Goal: Contribute content: Contribute content

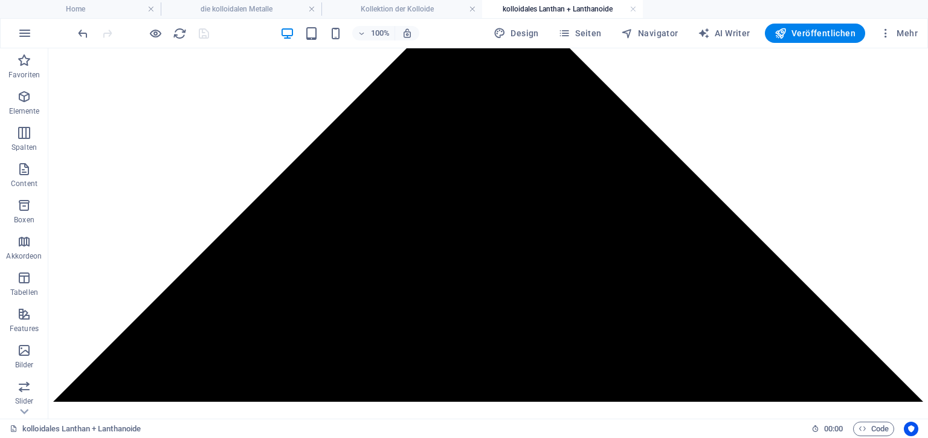
scroll to position [1229, 0]
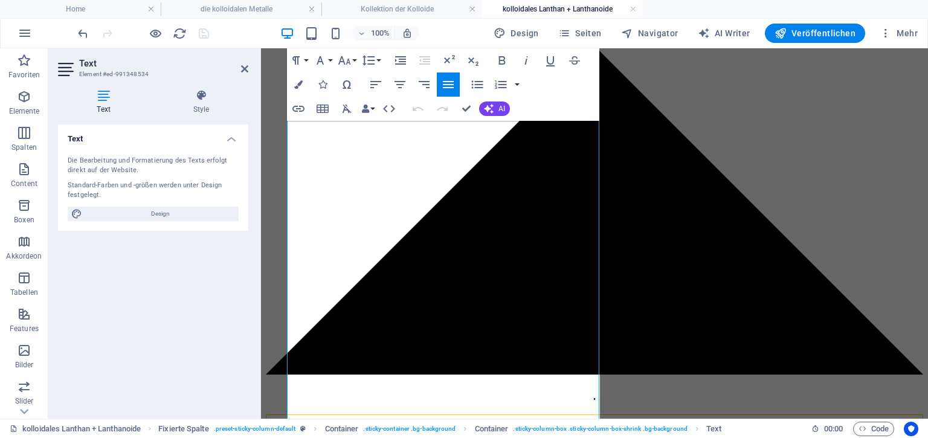
scroll to position [1178, 0]
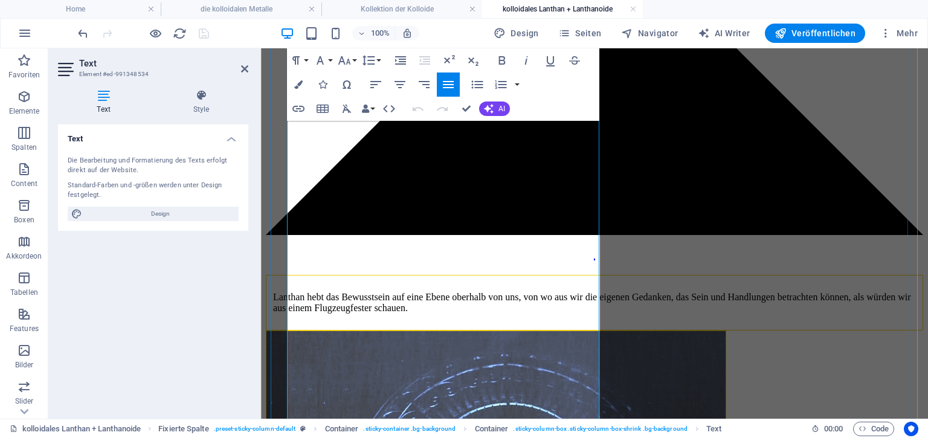
scroll to position [1307, 0]
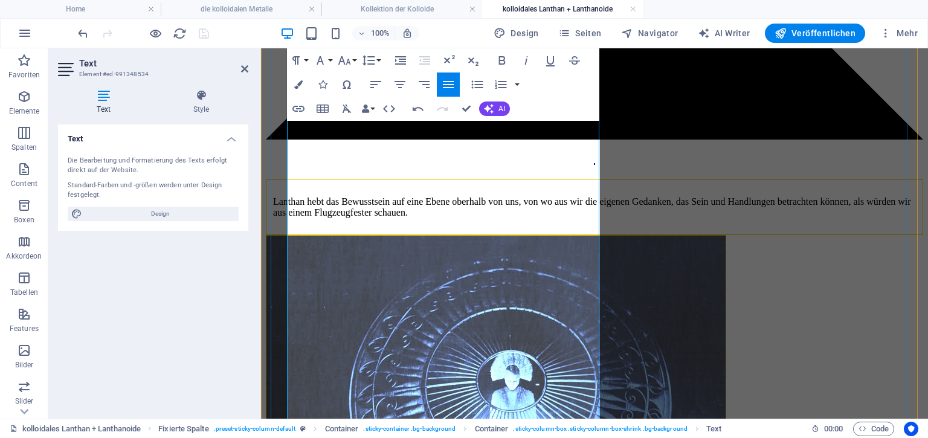
scroll to position [1398, 0]
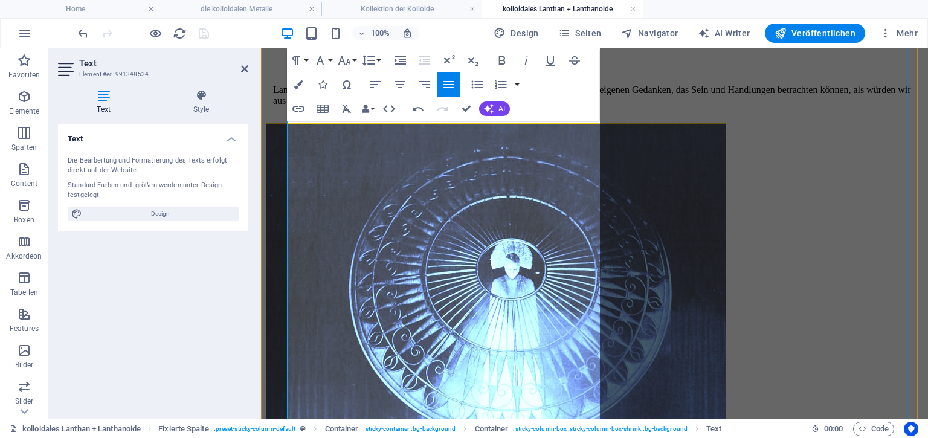
scroll to position [1509, 0]
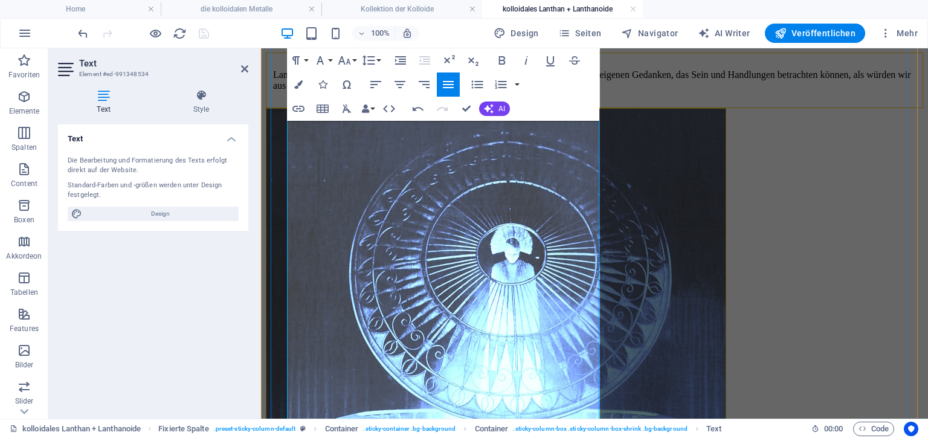
drag, startPoint x: 294, startPoint y: 237, endPoint x: 541, endPoint y: 335, distance: 265.8
click at [479, 87] on icon "button" at bounding box center [477, 85] width 11 height 8
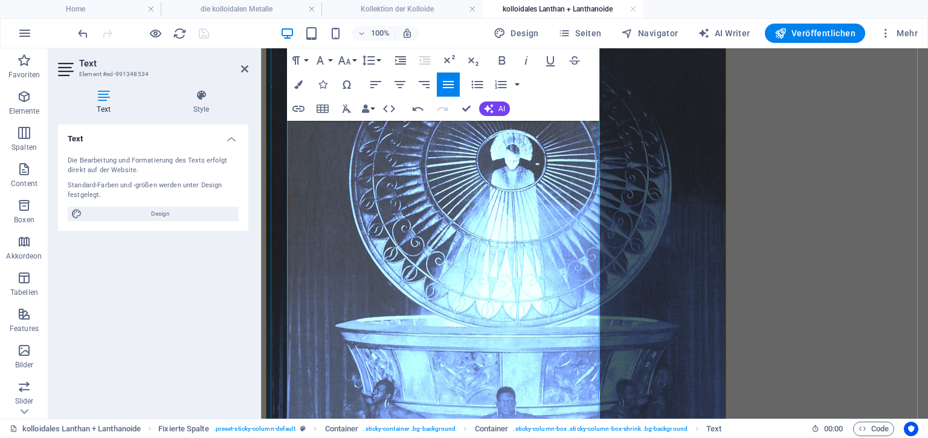
scroll to position [1619, 0]
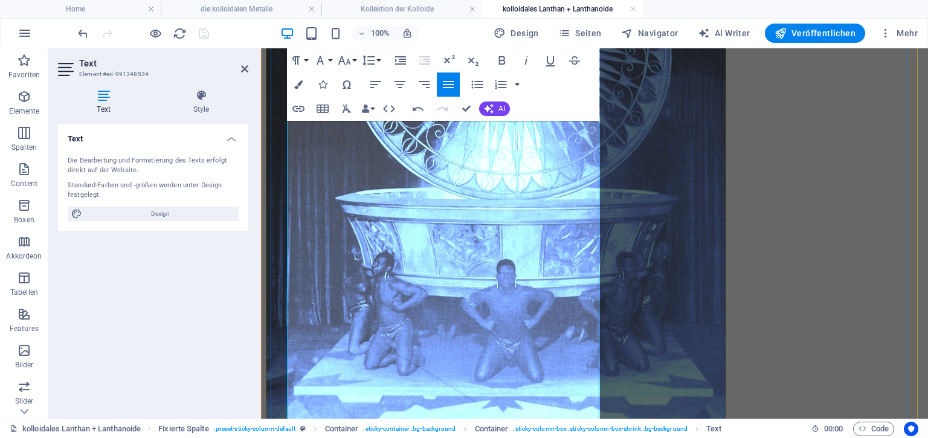
scroll to position [1745, 0]
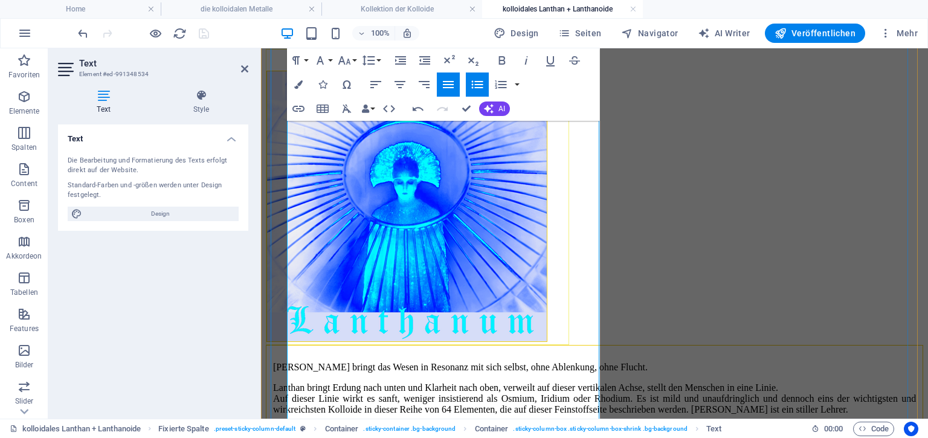
scroll to position [2121, 0]
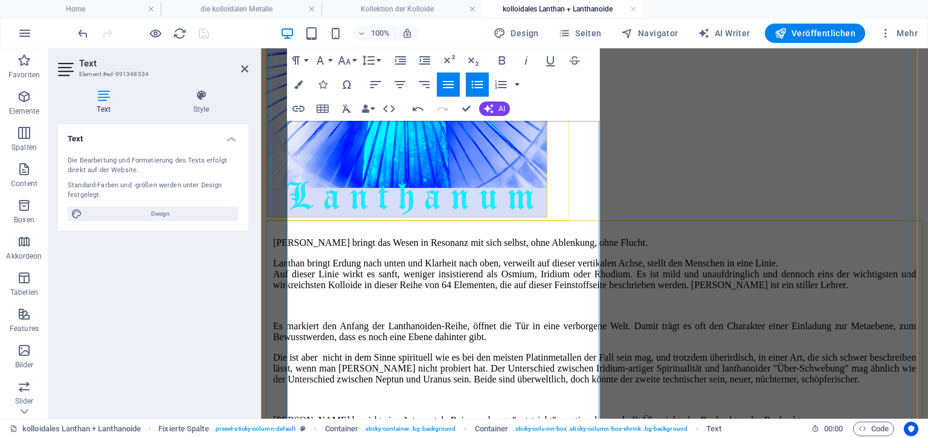
scroll to position [2245, 0]
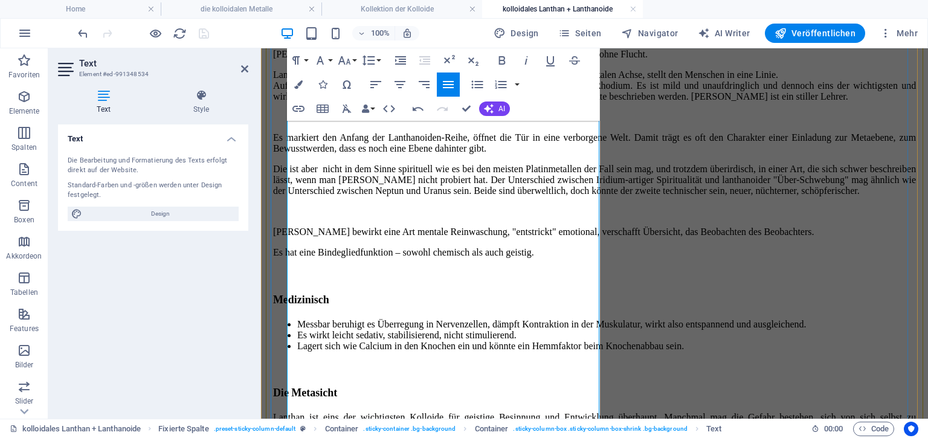
scroll to position [2434, 0]
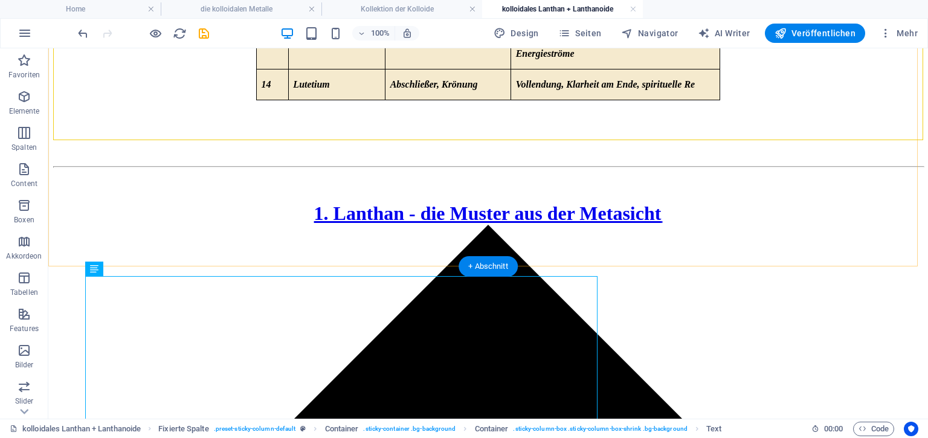
scroll to position [933, 0]
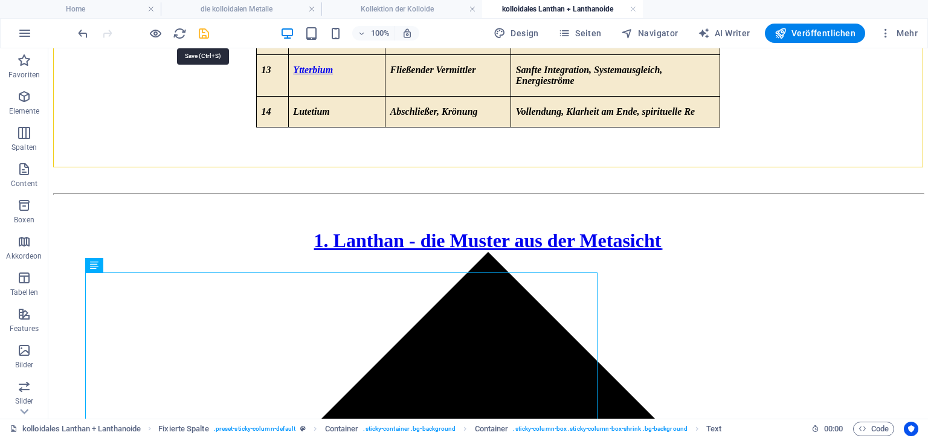
click at [201, 30] on icon "save" at bounding box center [204, 34] width 14 height 14
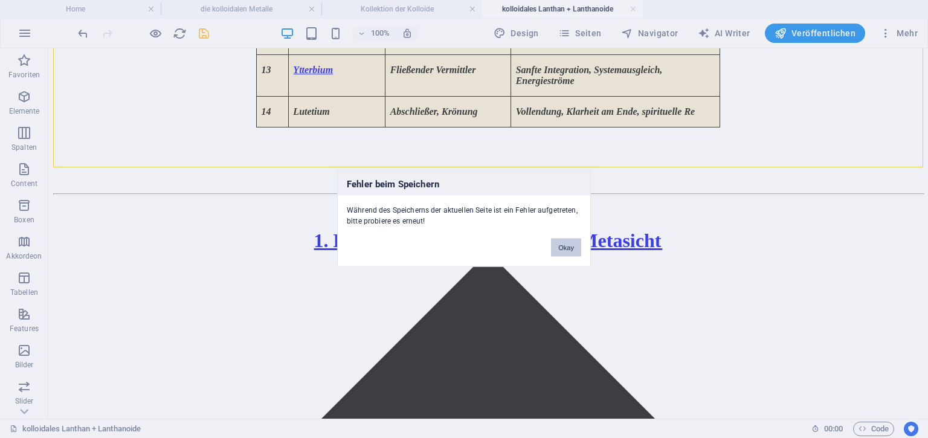
click at [566, 245] on button "Okay" at bounding box center [566, 247] width 30 height 18
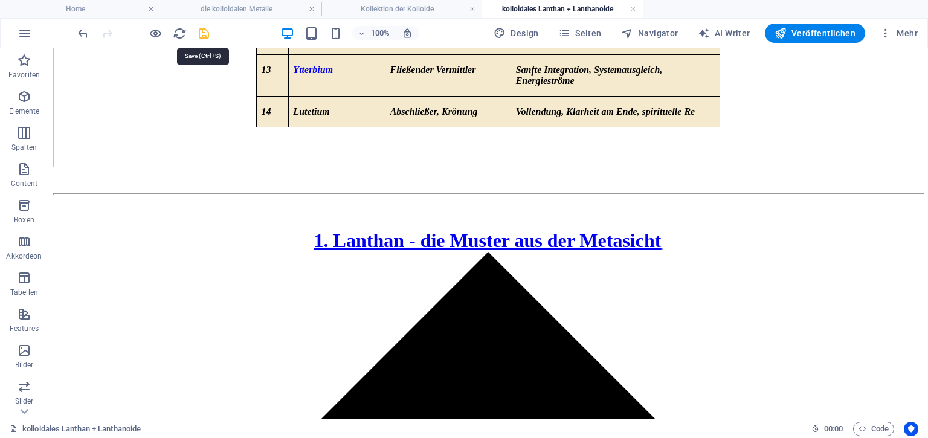
click at [204, 33] on icon "save" at bounding box center [204, 34] width 14 height 14
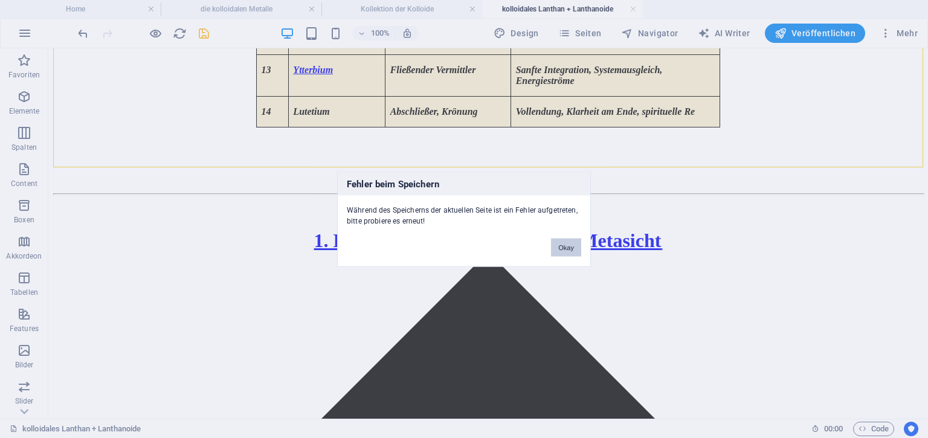
click at [569, 245] on button "Okay" at bounding box center [566, 247] width 30 height 18
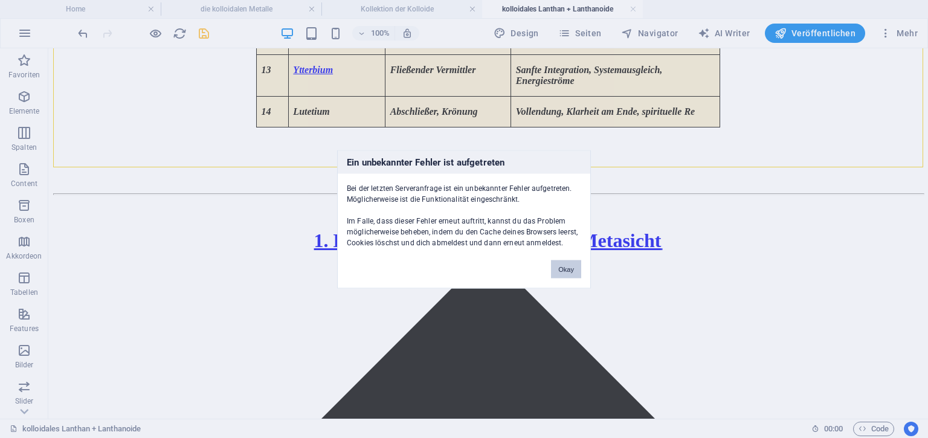
click at [567, 273] on button "Okay" at bounding box center [566, 269] width 30 height 18
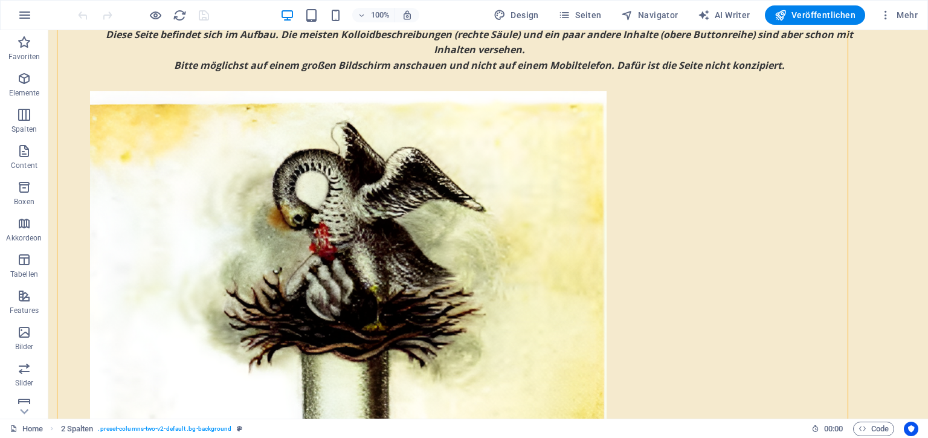
scroll to position [202, 0]
drag, startPoint x: 784, startPoint y: 242, endPoint x: 779, endPoint y: 176, distance: 66.6
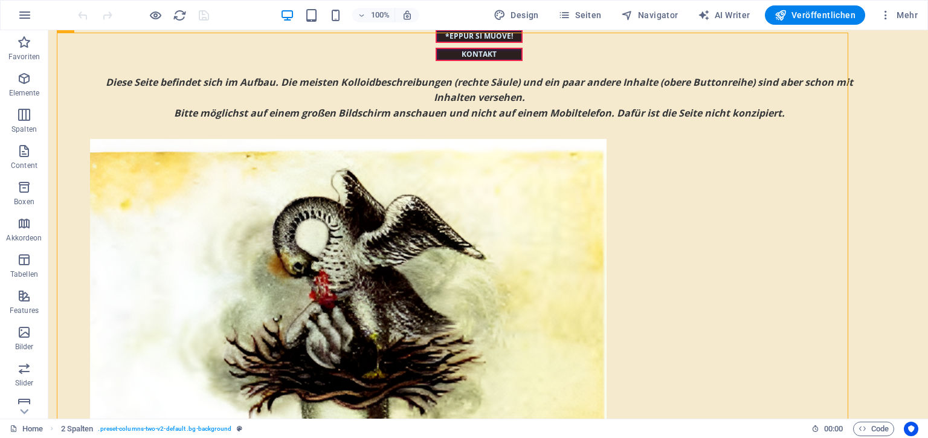
scroll to position [152, 0]
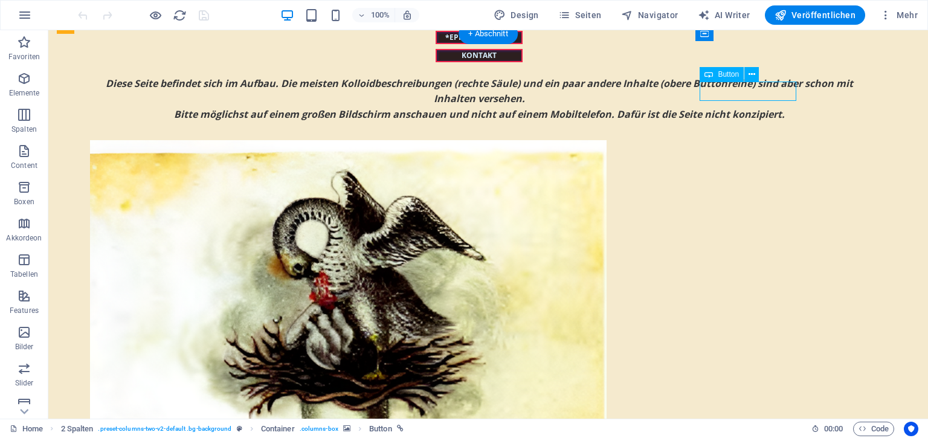
select select "rem"
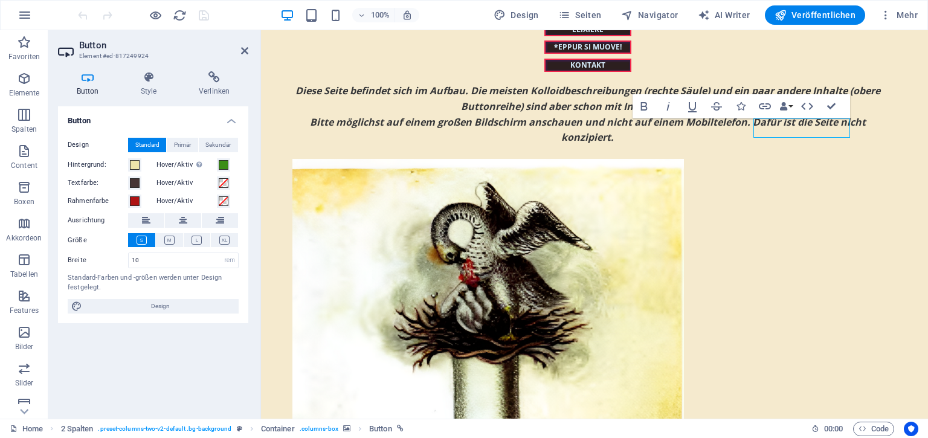
scroll to position [116, 0]
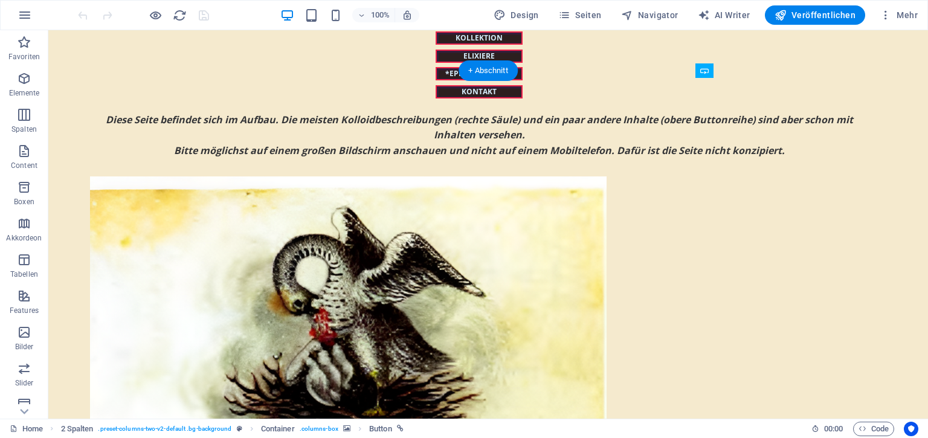
drag, startPoint x: 745, startPoint y: 128, endPoint x: 743, endPoint y: 250, distance: 121.4
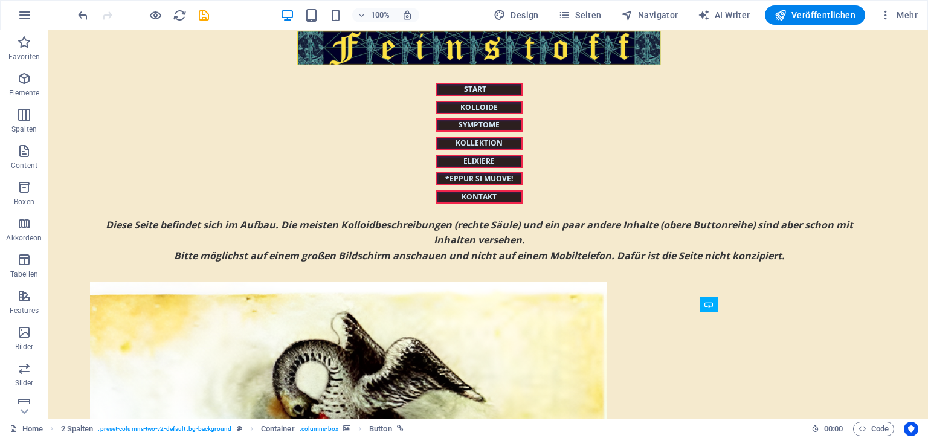
scroll to position [0, 0]
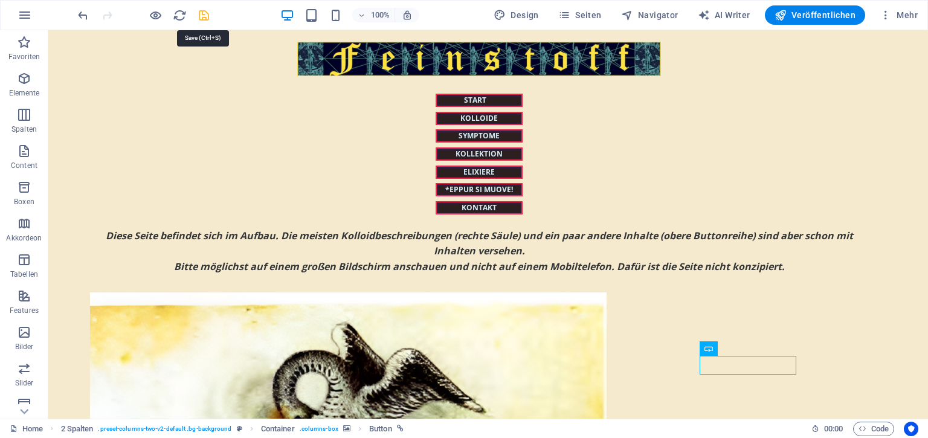
click at [199, 16] on icon "save" at bounding box center [204, 15] width 14 height 14
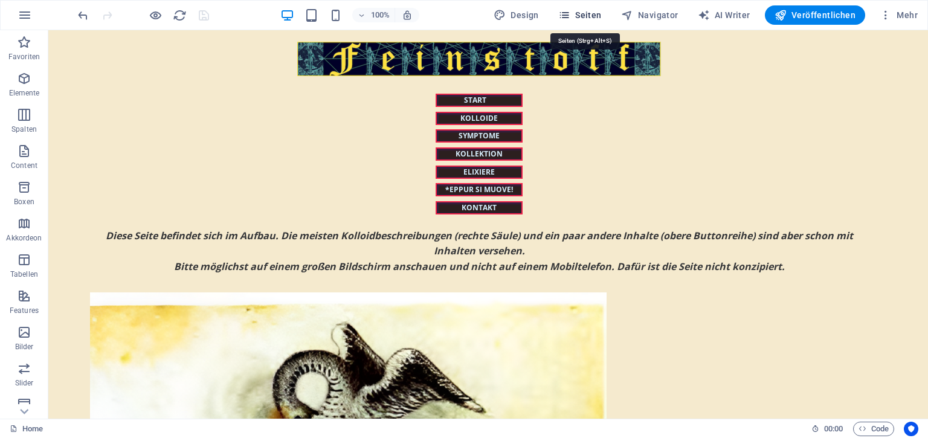
click at [581, 10] on span "Seiten" at bounding box center [579, 15] width 43 height 12
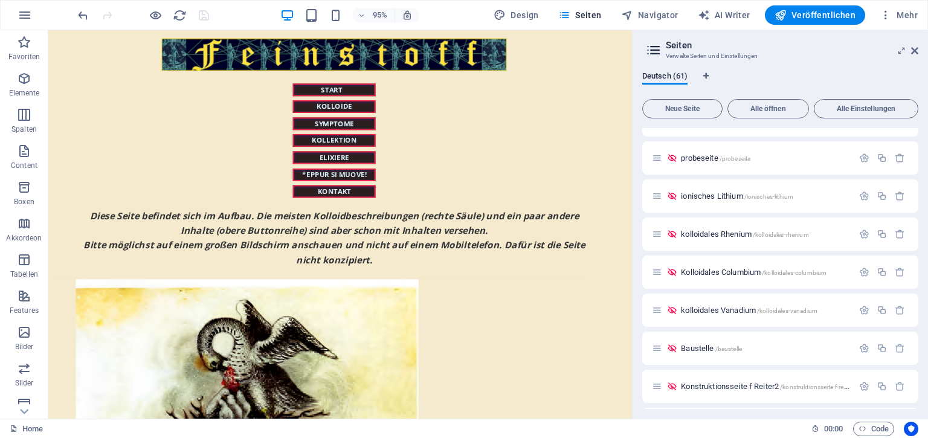
scroll to position [2041, 0]
click at [776, 356] on div "kolloidales Lanthan + Lanthanoide /kolloidales-lanthan-lanthanoide" at bounding box center [752, 350] width 201 height 14
click at [768, 351] on span "kolloidales Lanthan + Lanthanoide /kolloidales-lanthan-lanthanoide" at bounding box center [785, 349] width 208 height 9
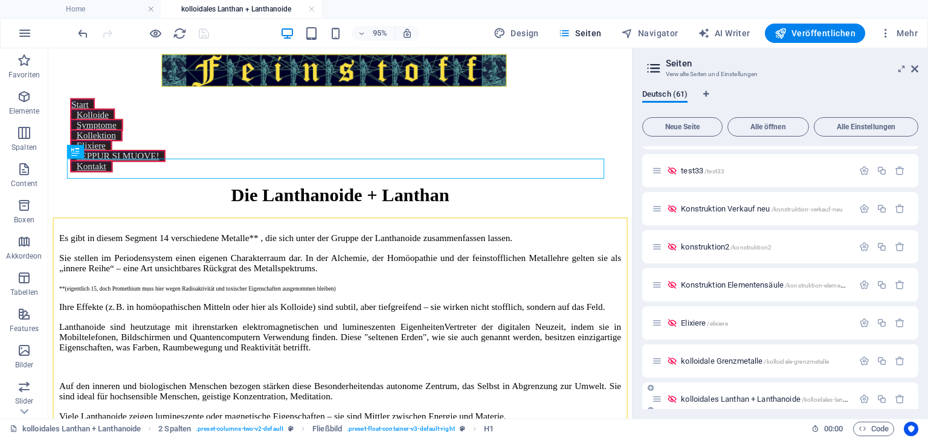
scroll to position [0, 0]
click at [912, 68] on icon at bounding box center [914, 69] width 7 height 10
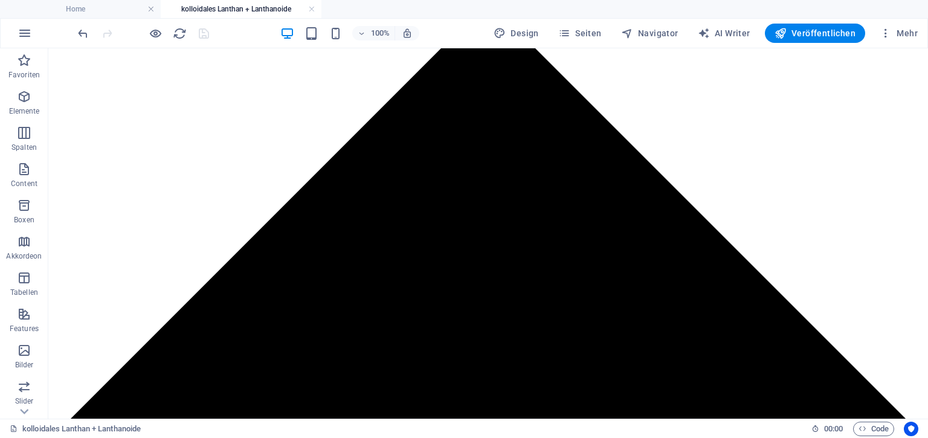
scroll to position [1187, 0]
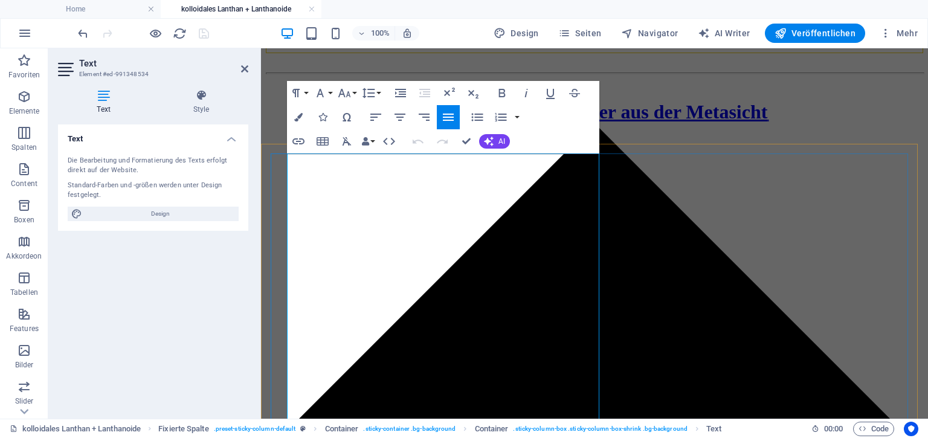
scroll to position [1101, 0]
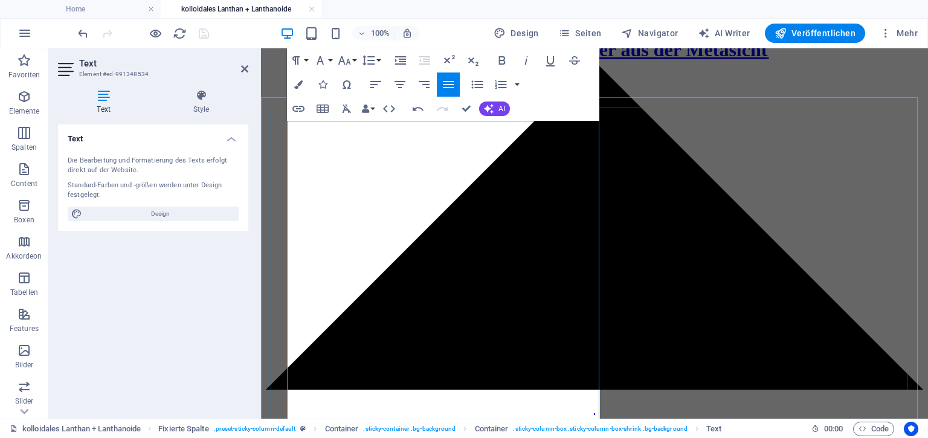
scroll to position [1147, 0]
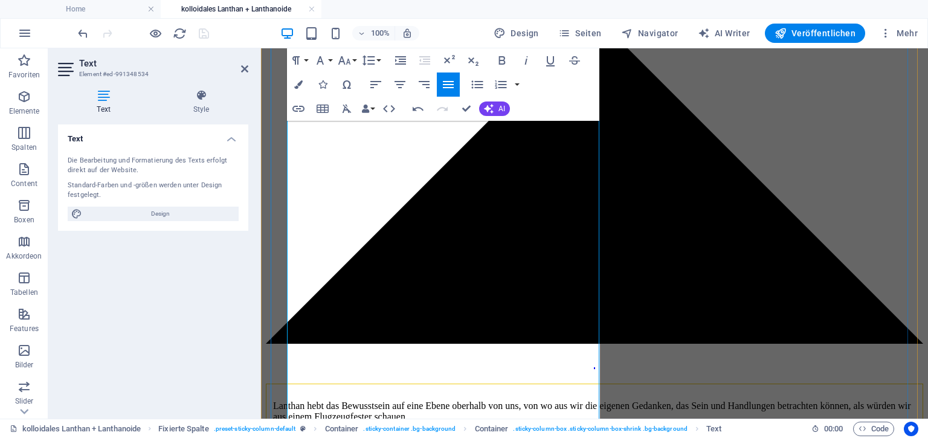
scroll to position [1194, 0]
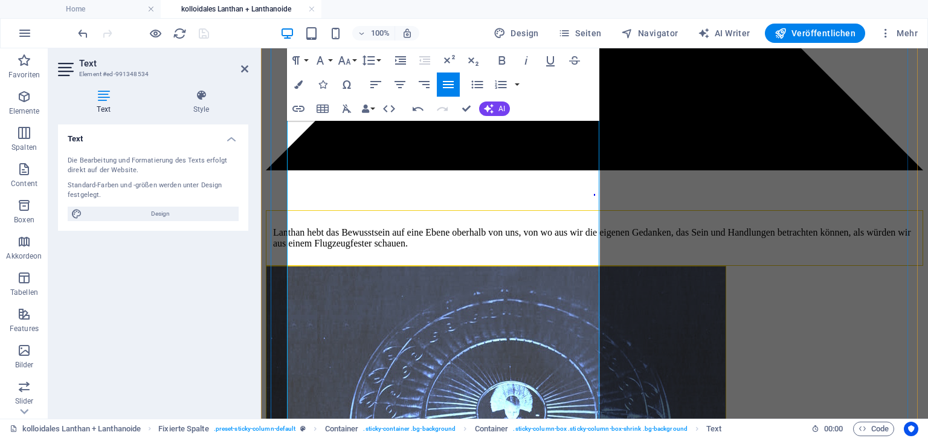
scroll to position [1367, 0]
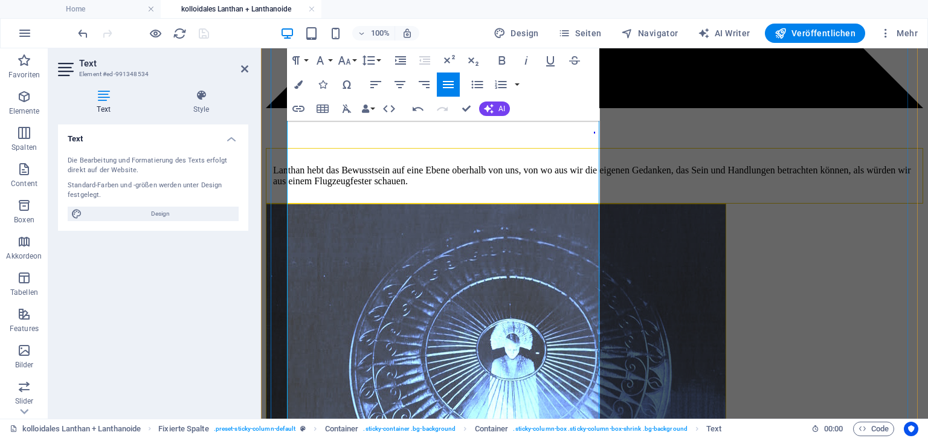
scroll to position [1429, 0]
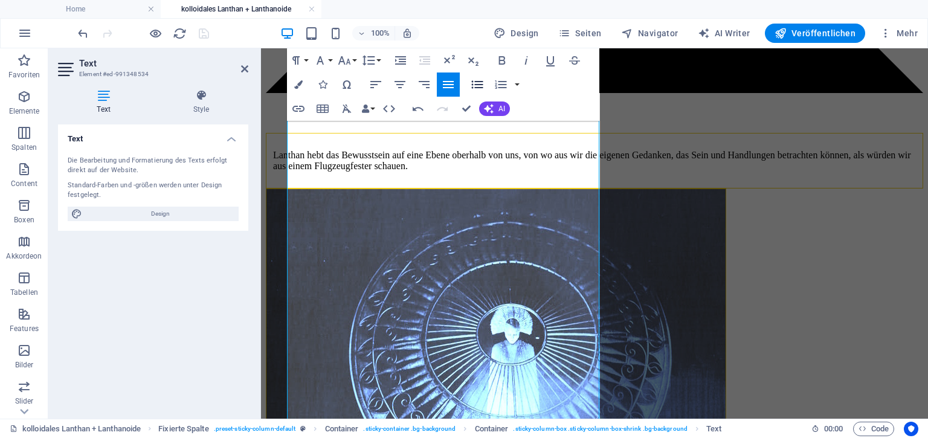
click at [483, 85] on icon "button" at bounding box center [477, 85] width 11 height 8
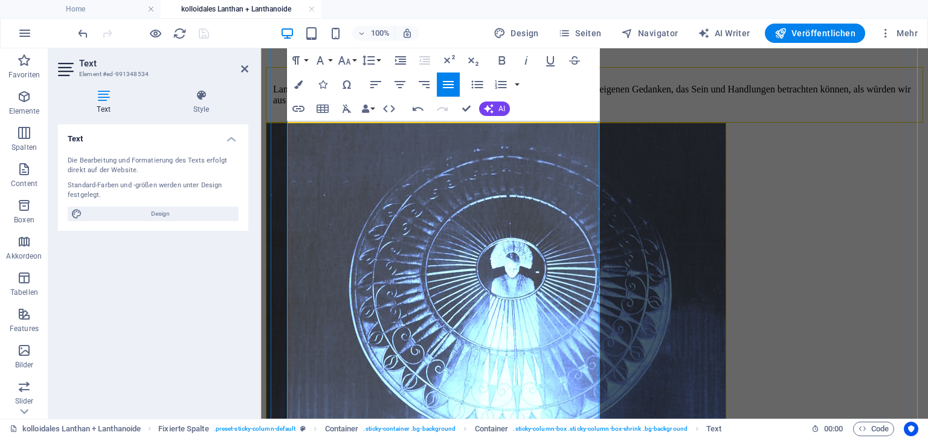
scroll to position [1510, 0]
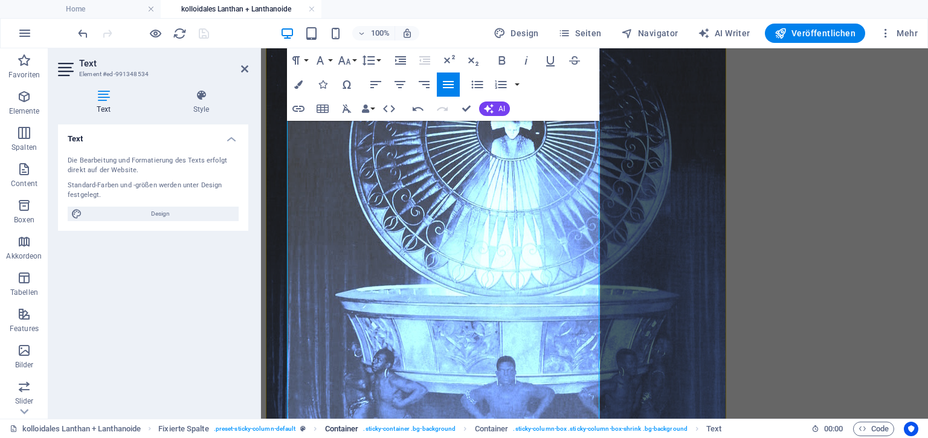
scroll to position [1649, 0]
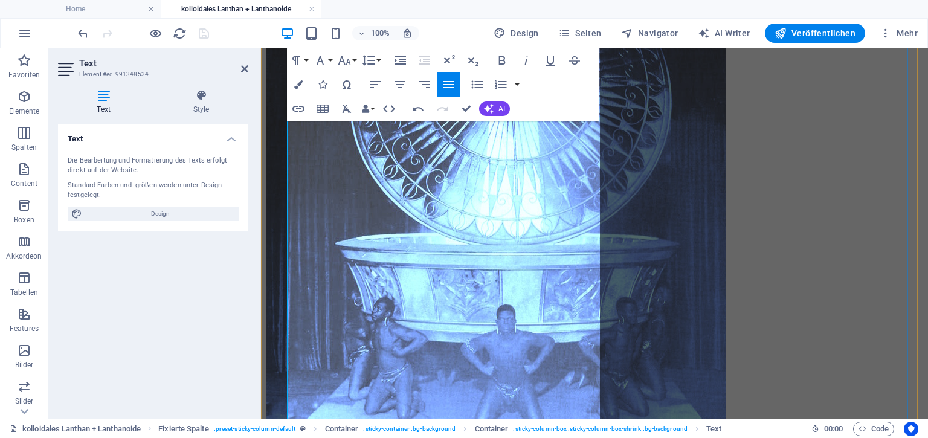
scroll to position [1715, 0]
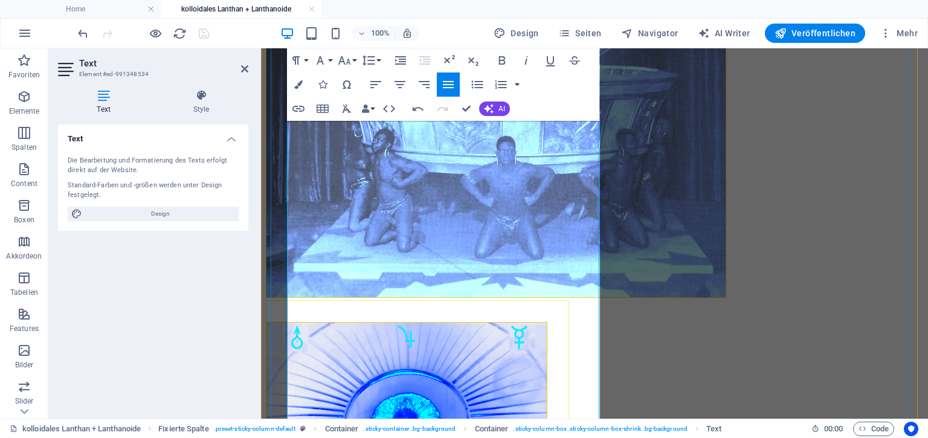
scroll to position [1869, 0]
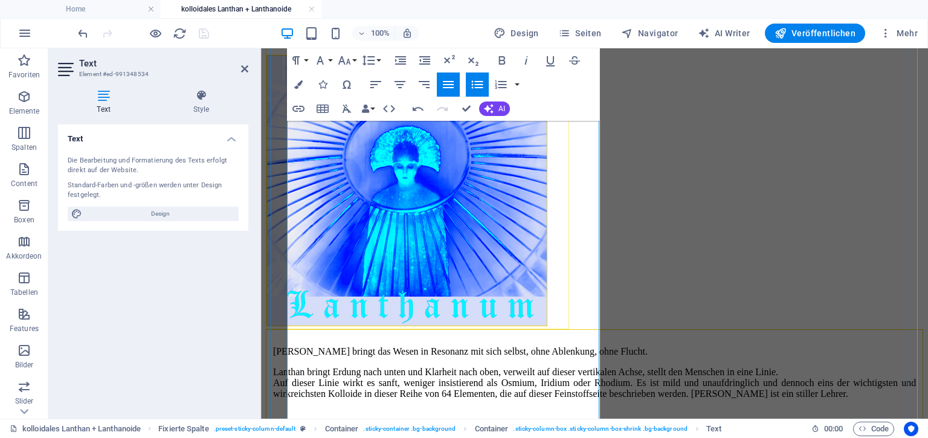
scroll to position [2136, 0]
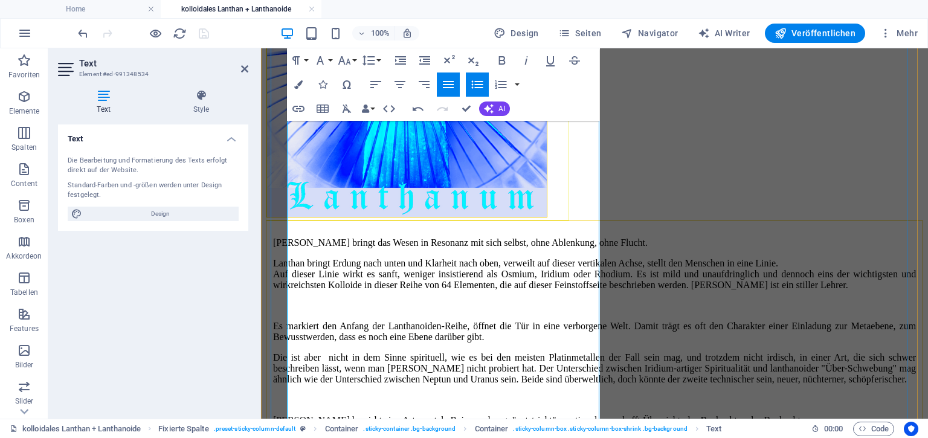
scroll to position [2245, 0]
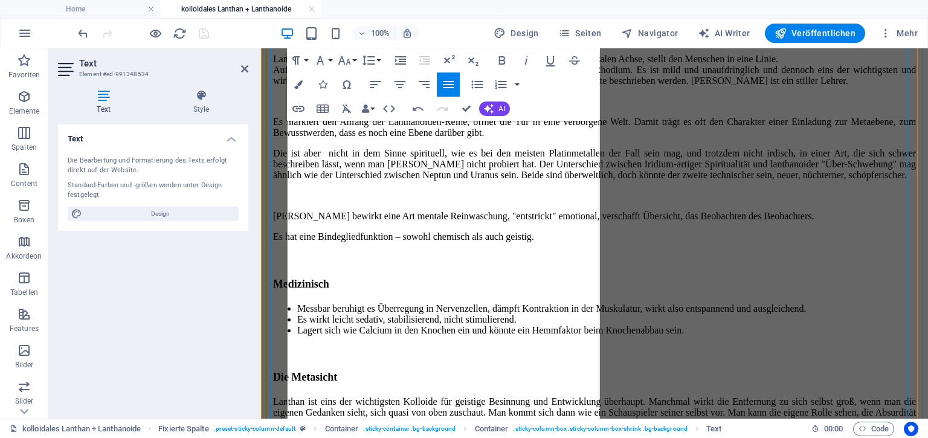
scroll to position [2449, 0]
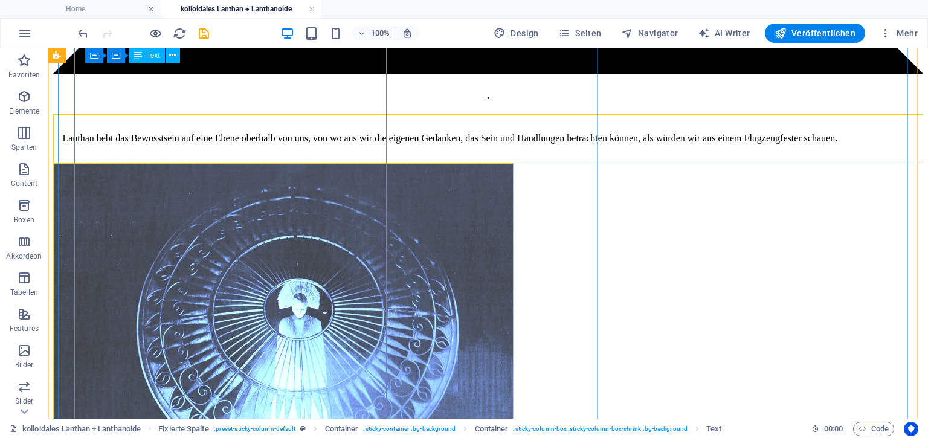
scroll to position [1545, 0]
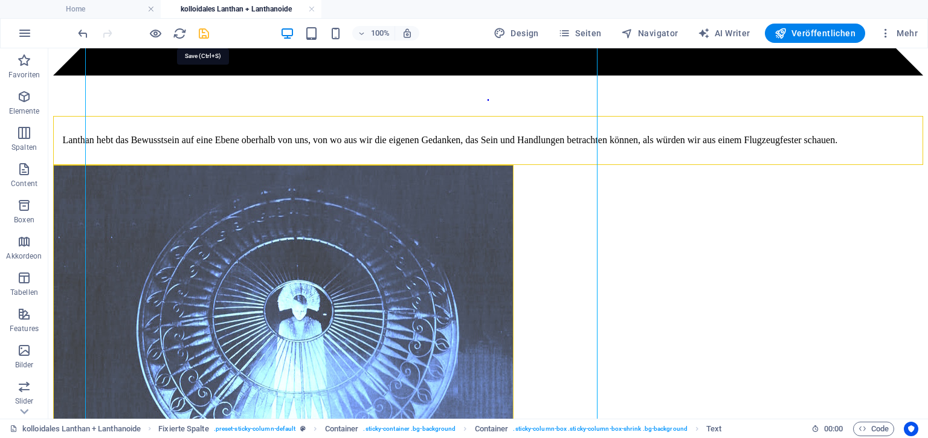
click at [202, 36] on icon "save" at bounding box center [204, 34] width 14 height 14
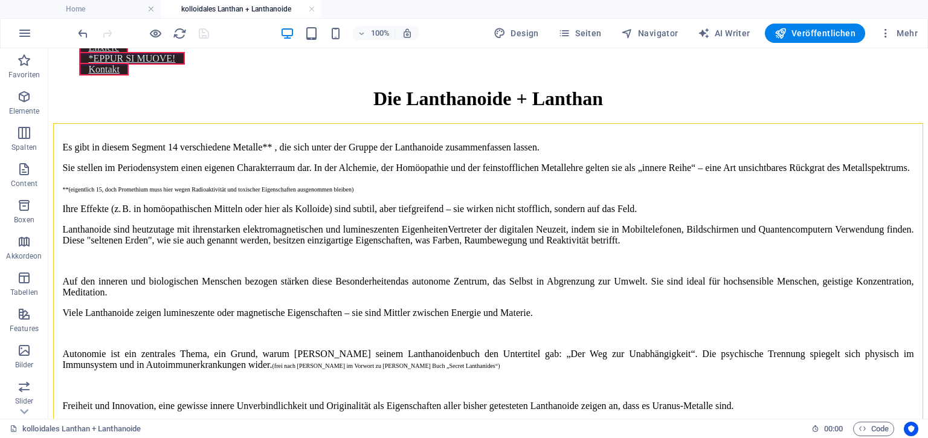
scroll to position [0, 0]
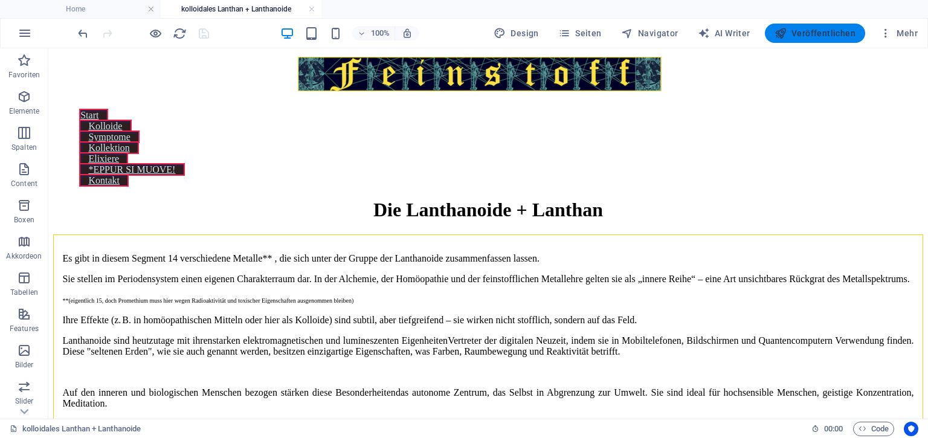
click at [822, 34] on span "Veröffentlichen" at bounding box center [815, 33] width 81 height 12
